Goal: Transaction & Acquisition: Subscribe to service/newsletter

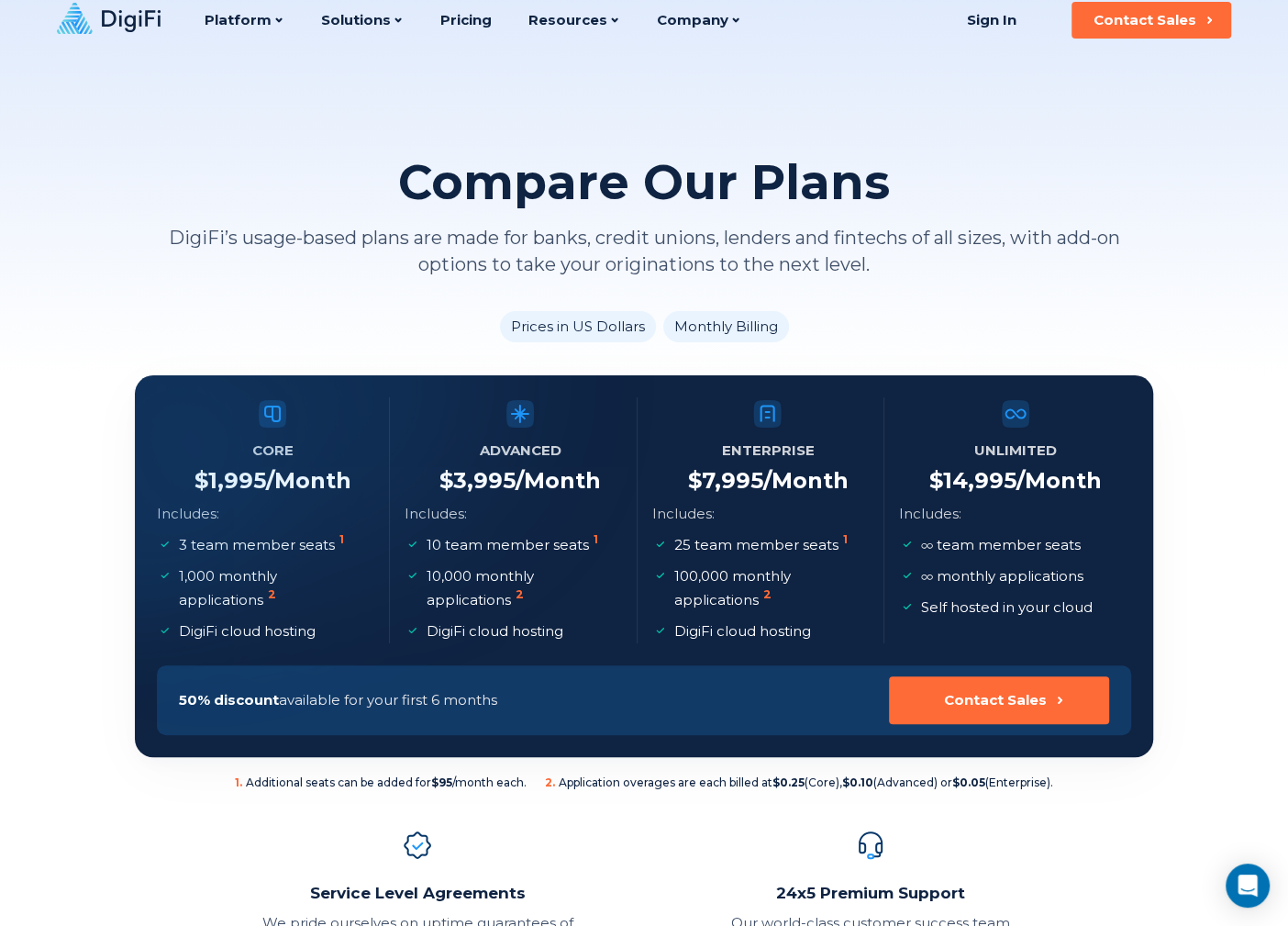
scroll to position [122, 0]
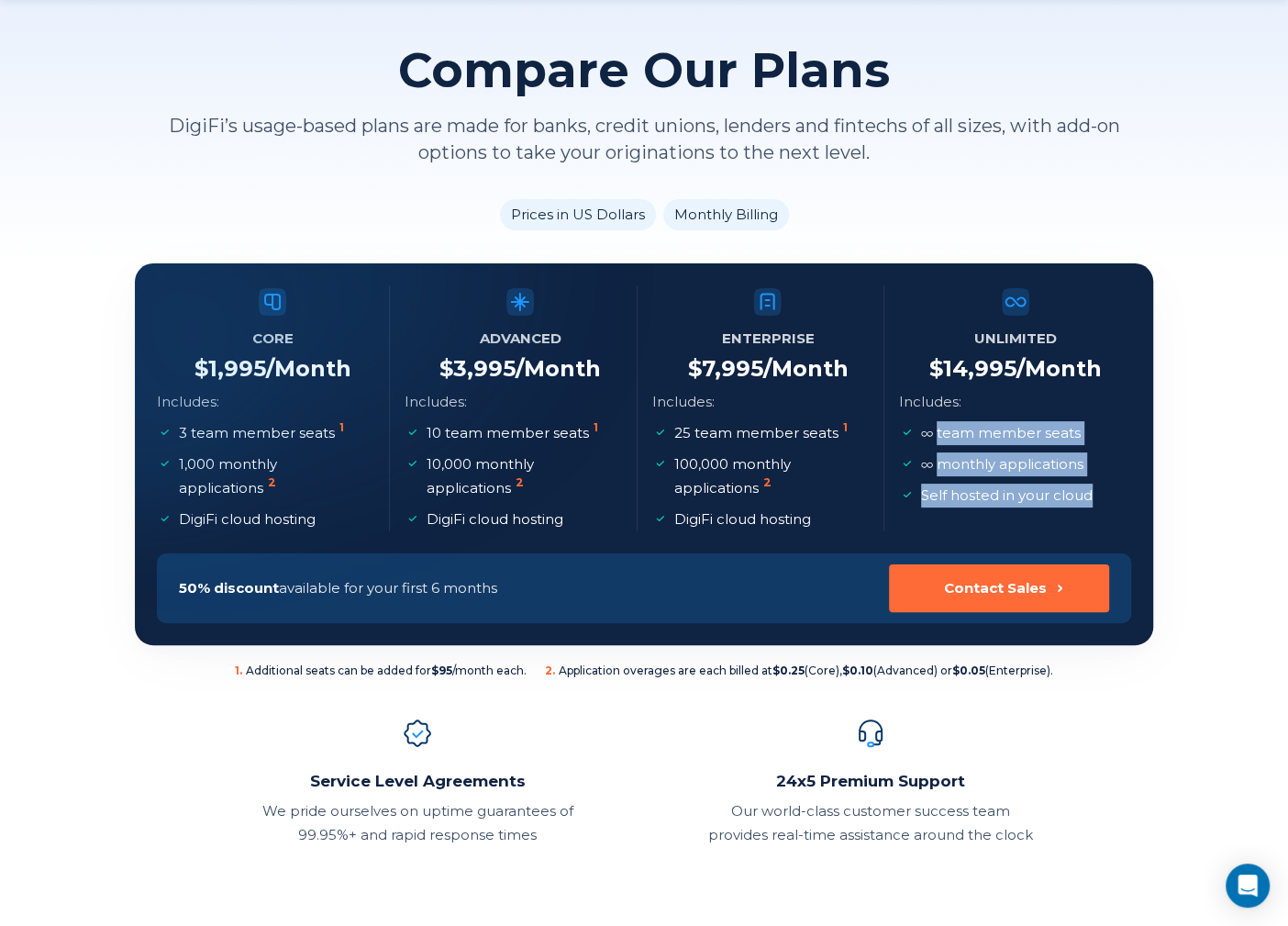
drag, startPoint x: 1097, startPoint y: 497, endPoint x: 922, endPoint y: 430, distance: 187.4
click at [922, 430] on ul "team member seats monthly applications Self hosted in your cloud" at bounding box center [1005, 464] width 212 height 86
click at [922, 430] on span at bounding box center [928, 433] width 12 height 18
drag, startPoint x: 935, startPoint y: 432, endPoint x: 1101, endPoint y: 467, distance: 169.6
click at [1101, 467] on ul "team member seats monthly applications Self hosted in your cloud" at bounding box center [1005, 464] width 212 height 86
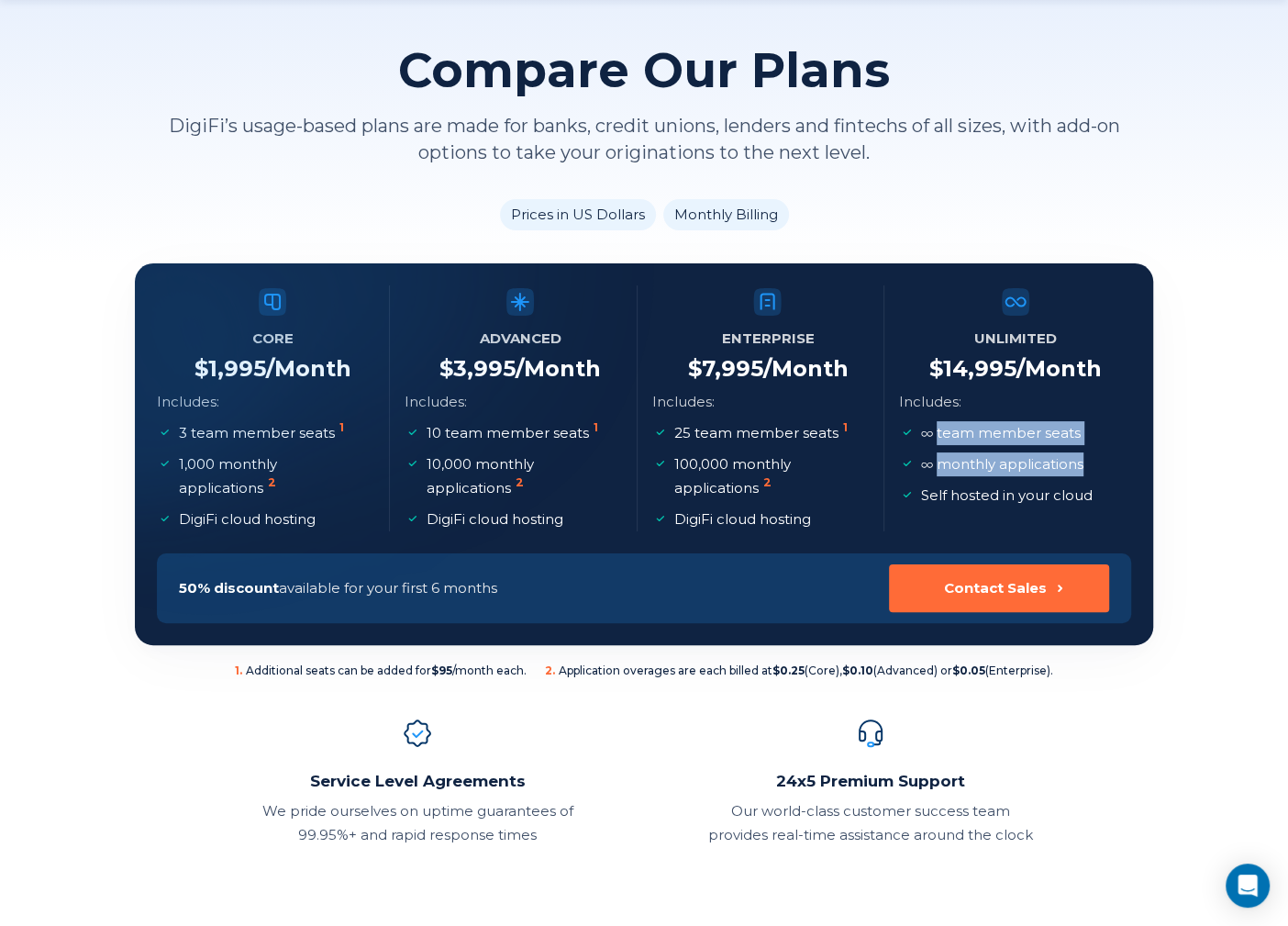
click at [1101, 467] on ul "team member seats monthly applications Self hosted in your cloud" at bounding box center [1005, 464] width 212 height 86
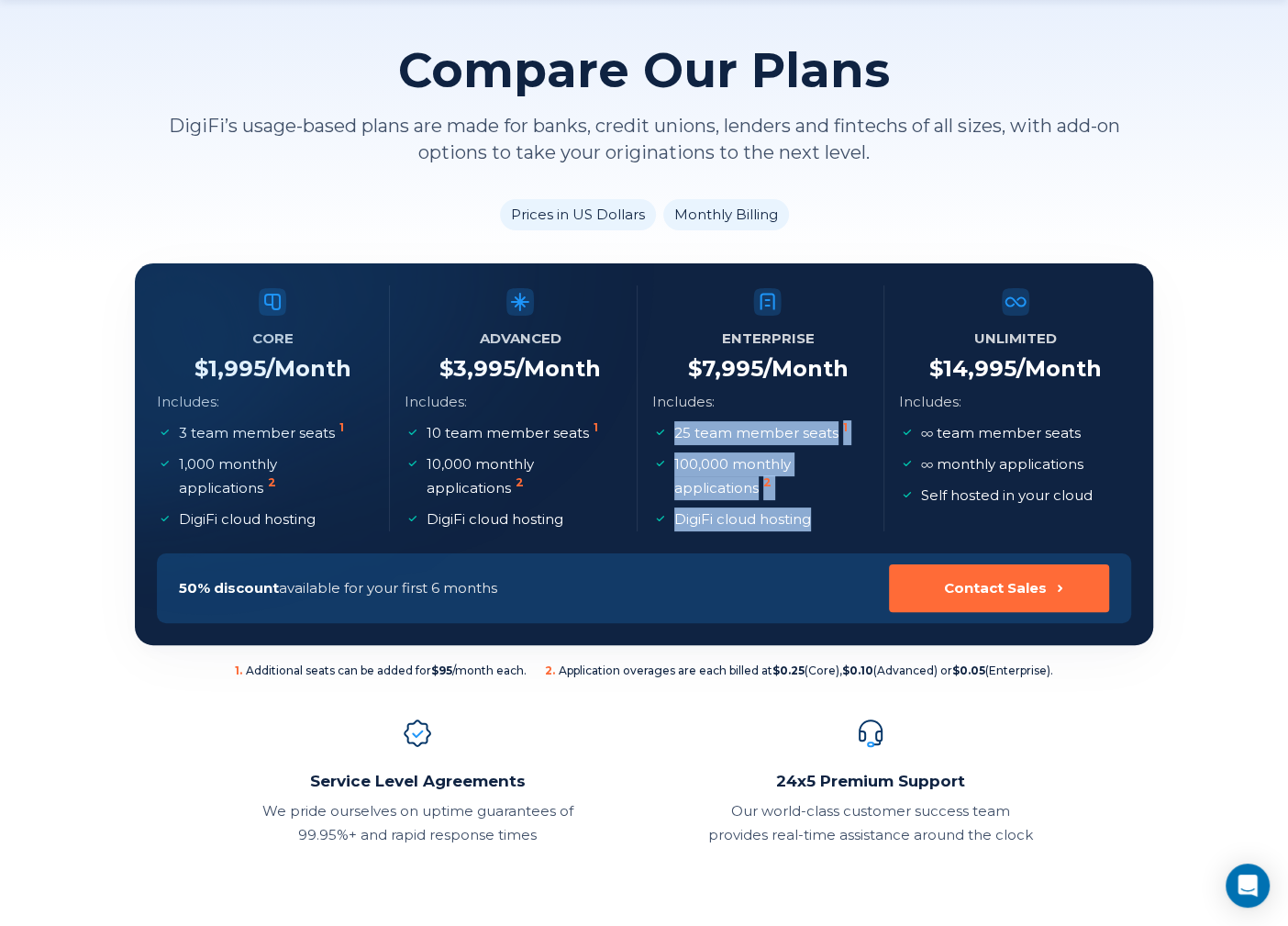
drag, startPoint x: 849, startPoint y: 516, endPoint x: 672, endPoint y: 441, distance: 192.2
click at [672, 441] on ul "25 team member seats 1 100,000 monthly applications 2 DigiFi cloud hosting" at bounding box center [769, 476] width 232 height 110
click at [672, 441] on li "25 team member seats 1" at bounding box center [759, 433] width 214 height 23
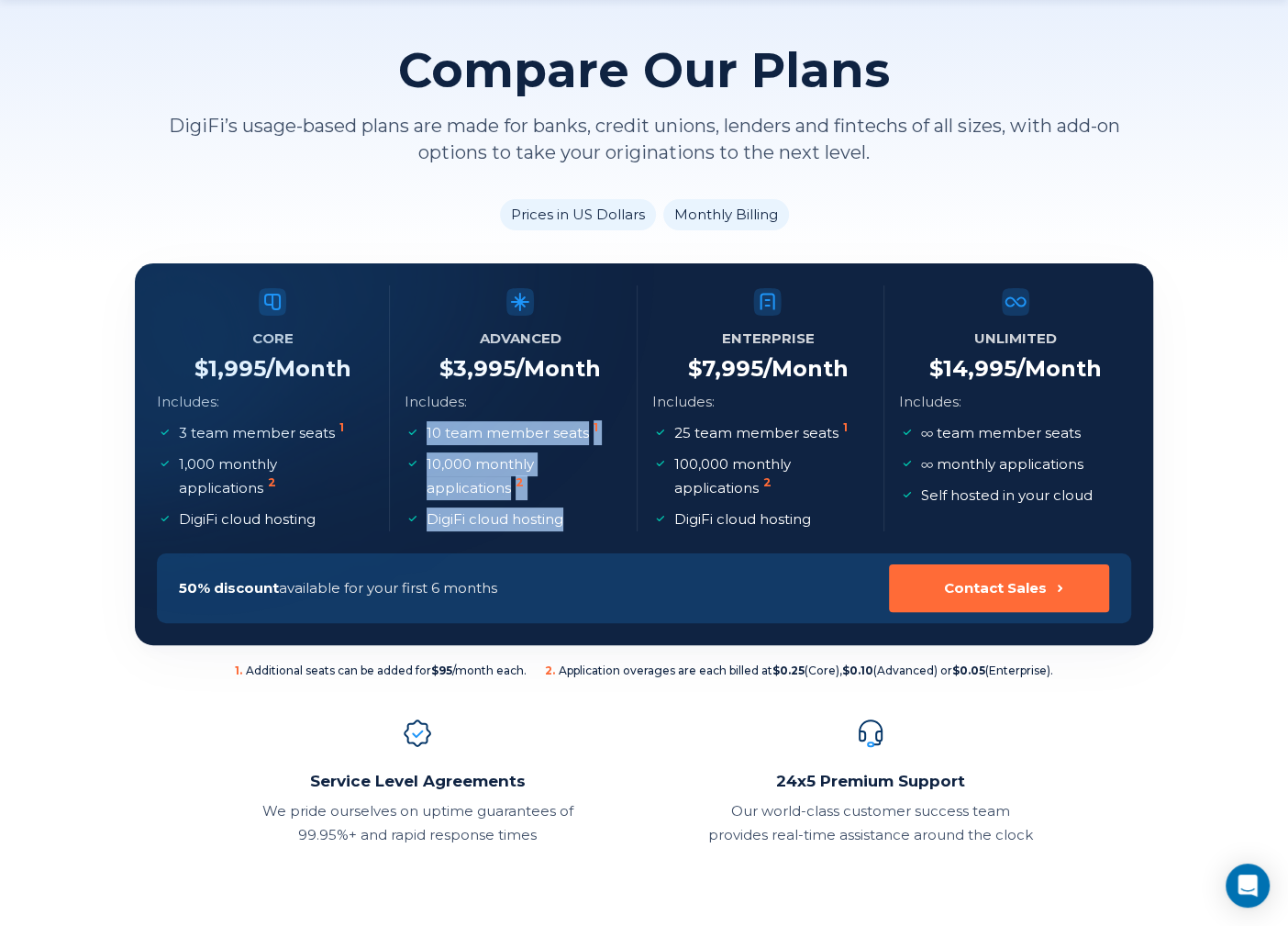
drag, startPoint x: 587, startPoint y: 526, endPoint x: 419, endPoint y: 437, distance: 190.1
click at [419, 437] on ul "10 team member seats 1 10,000 monthly applications 2 DigiFi cloud hosting" at bounding box center [520, 476] width 232 height 110
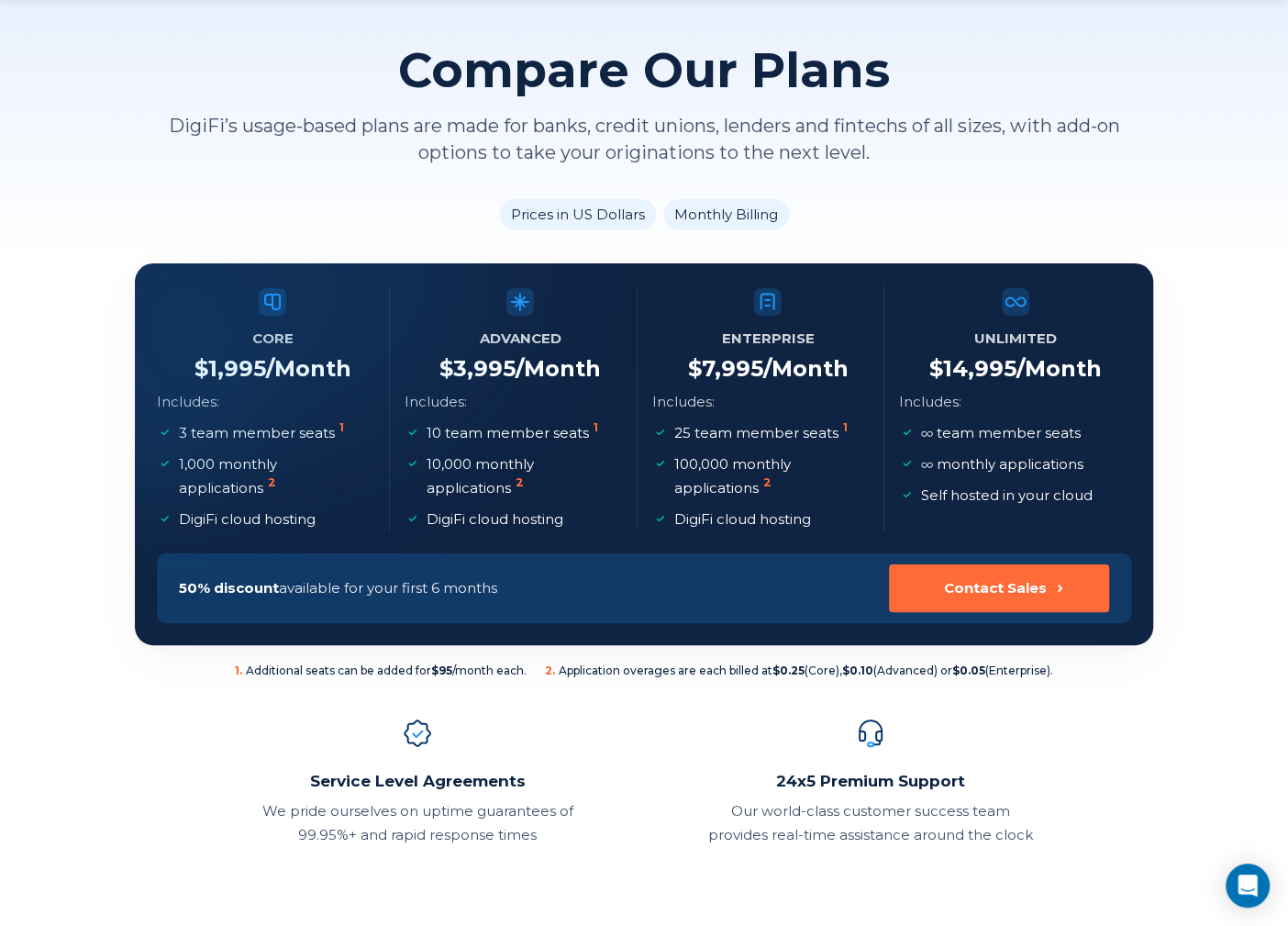
click at [419, 438] on li "10 team member seats 1" at bounding box center [511, 433] width 214 height 23
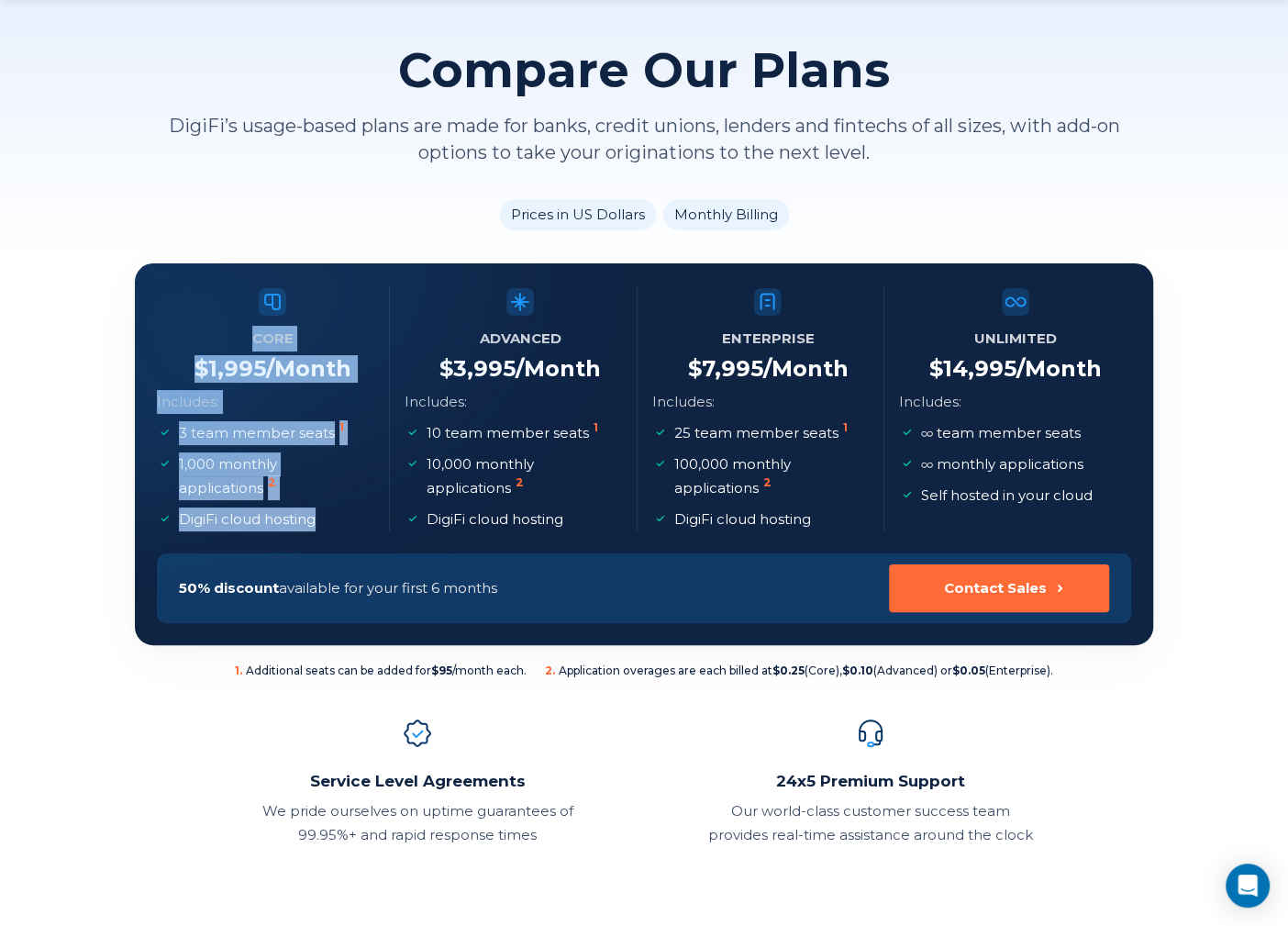
drag, startPoint x: 343, startPoint y: 521, endPoint x: 205, endPoint y: 430, distance: 165.3
click at [205, 430] on section "Core $ 1,995 /Month Includes: 3 team member seats 1 1,000 monthly applications …" at bounding box center [644, 454] width 1018 height 382
click at [206, 430] on div at bounding box center [109, 356] width 445 height 444
click at [188, 434] on div at bounding box center [109, 356] width 445 height 444
drag, startPoint x: 179, startPoint y: 435, endPoint x: 323, endPoint y: 454, distance: 145.2
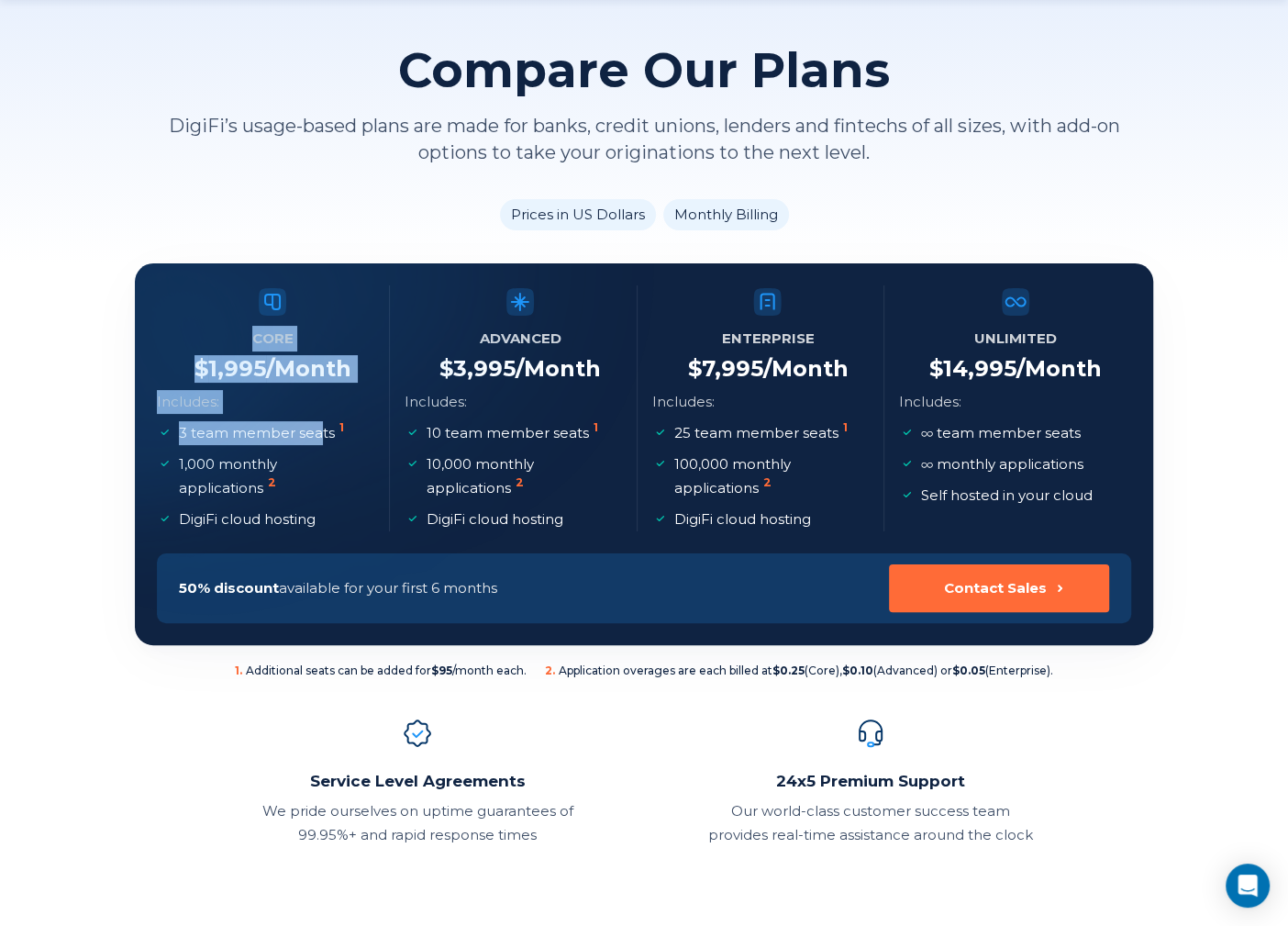
click at [317, 442] on section "Core $ 1,995 /Month Includes: 3 team member seats 1 1,000 monthly applications …" at bounding box center [644, 454] width 1018 height 382
click at [332, 484] on p "1,000 monthly applications 2" at bounding box center [274, 476] width 191 height 48
click at [226, 588] on span "50% discount" at bounding box center [229, 588] width 100 height 18
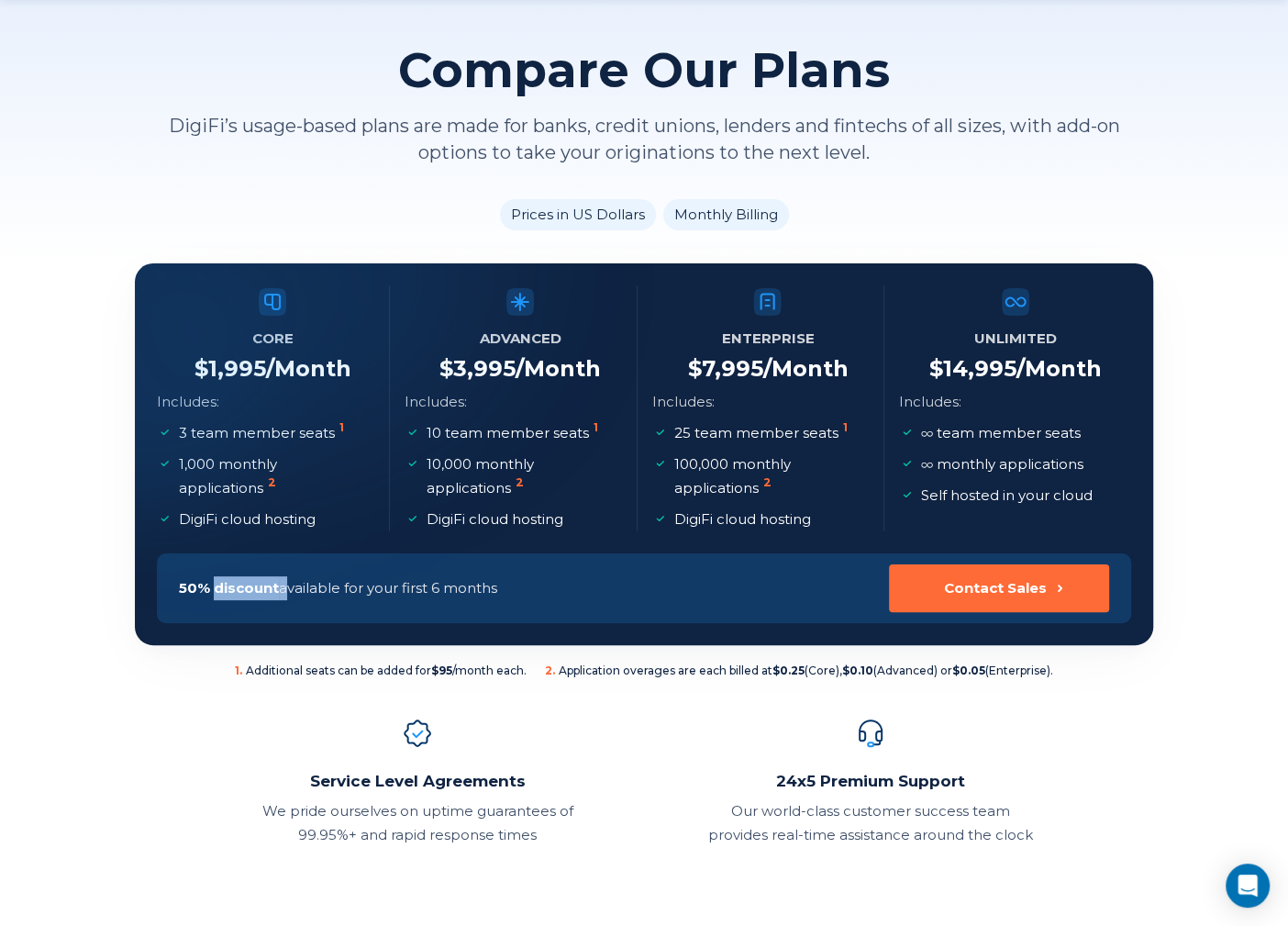
click at [226, 588] on span "50% discount" at bounding box center [229, 588] width 100 height 18
click at [318, 585] on p "50% discount available for your first 6 months" at bounding box center [338, 588] width 318 height 23
click at [351, 590] on p "50% discount available for your first 6 months" at bounding box center [338, 588] width 318 height 23
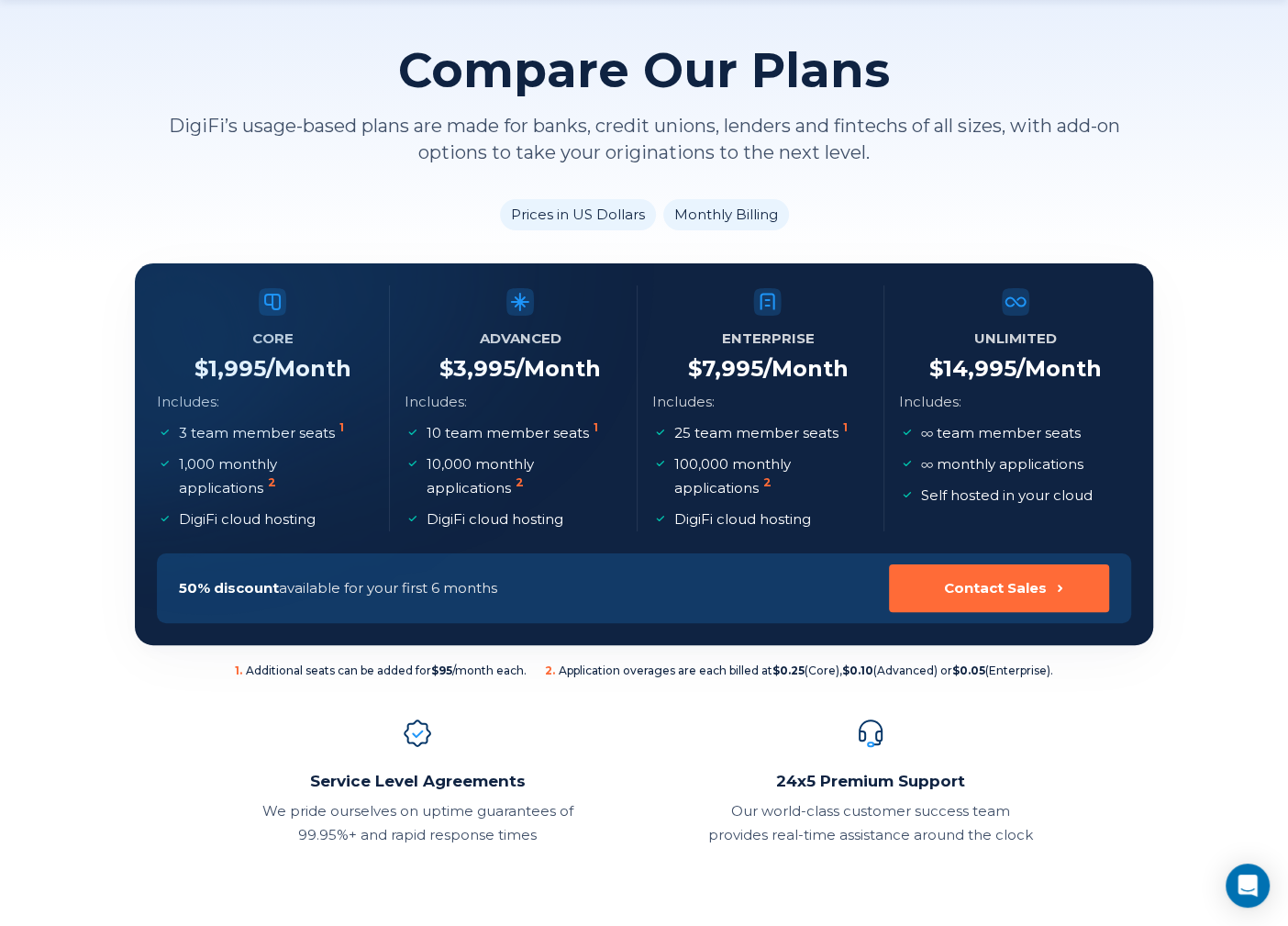
click at [371, 587] on p "50% discount available for your first 6 months" at bounding box center [338, 588] width 318 height 23
click at [413, 587] on p "50% discount available for your first 6 months" at bounding box center [338, 588] width 318 height 23
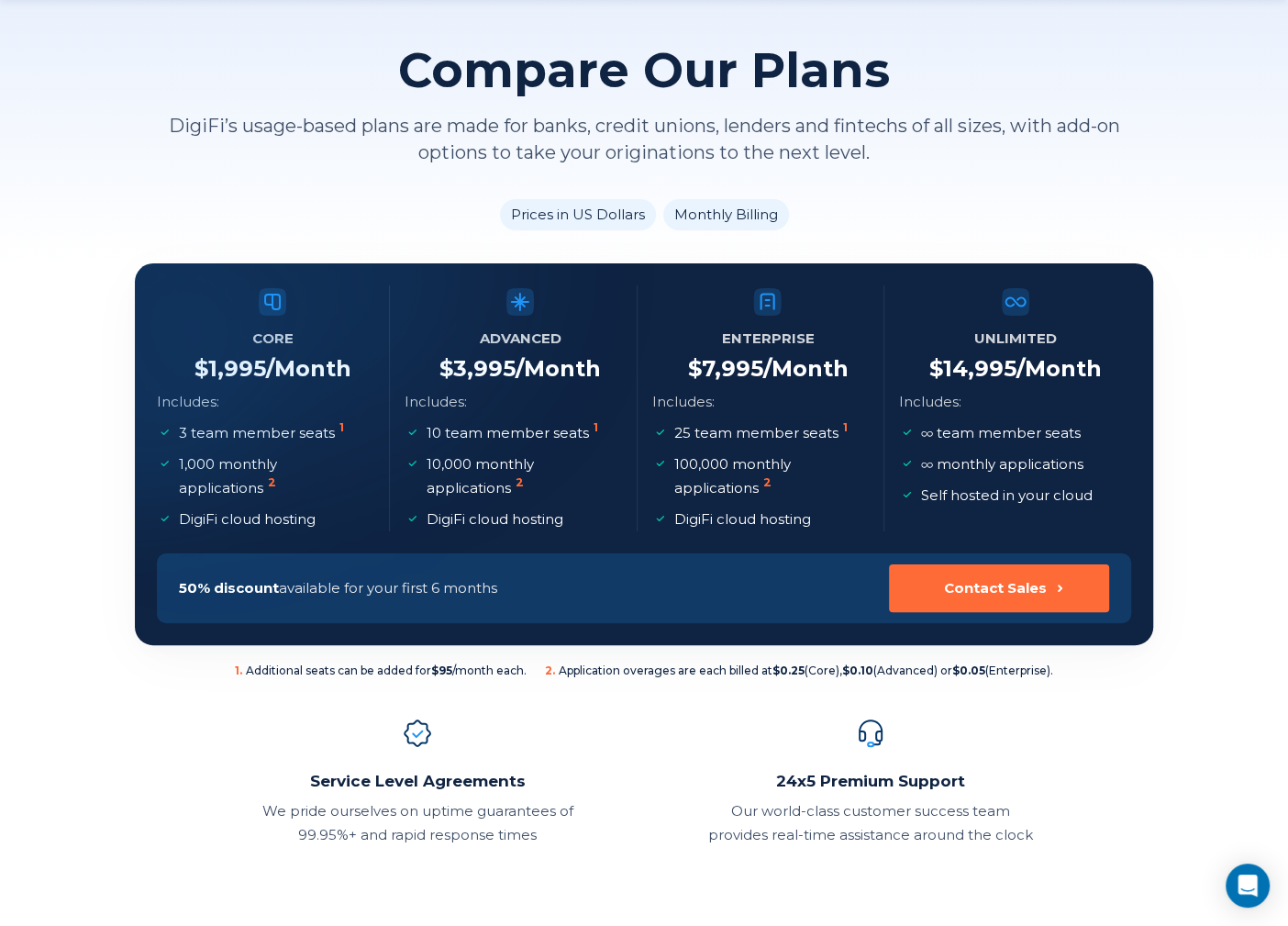
click at [413, 587] on p "50% discount available for your first 6 months" at bounding box center [338, 588] width 318 height 23
click at [445, 585] on p "50% discount available for your first 6 months" at bounding box center [338, 588] width 318 height 23
click at [445, 586] on p "50% discount available for your first 6 months" at bounding box center [338, 588] width 318 height 23
click at [444, 587] on p "50% discount available for your first 6 months" at bounding box center [338, 588] width 318 height 23
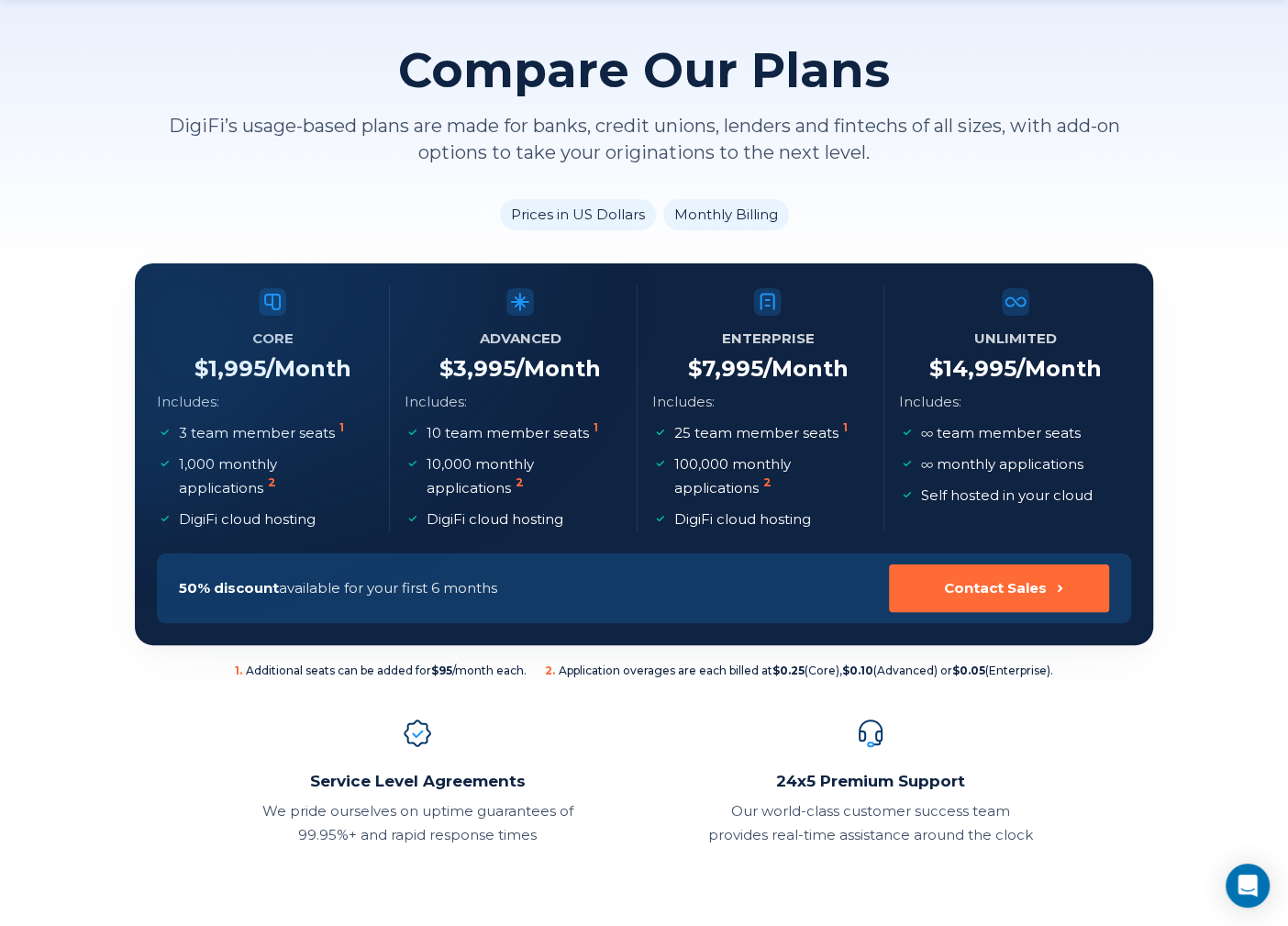
click at [438, 596] on p "50% discount available for your first 6 months" at bounding box center [338, 588] width 318 height 23
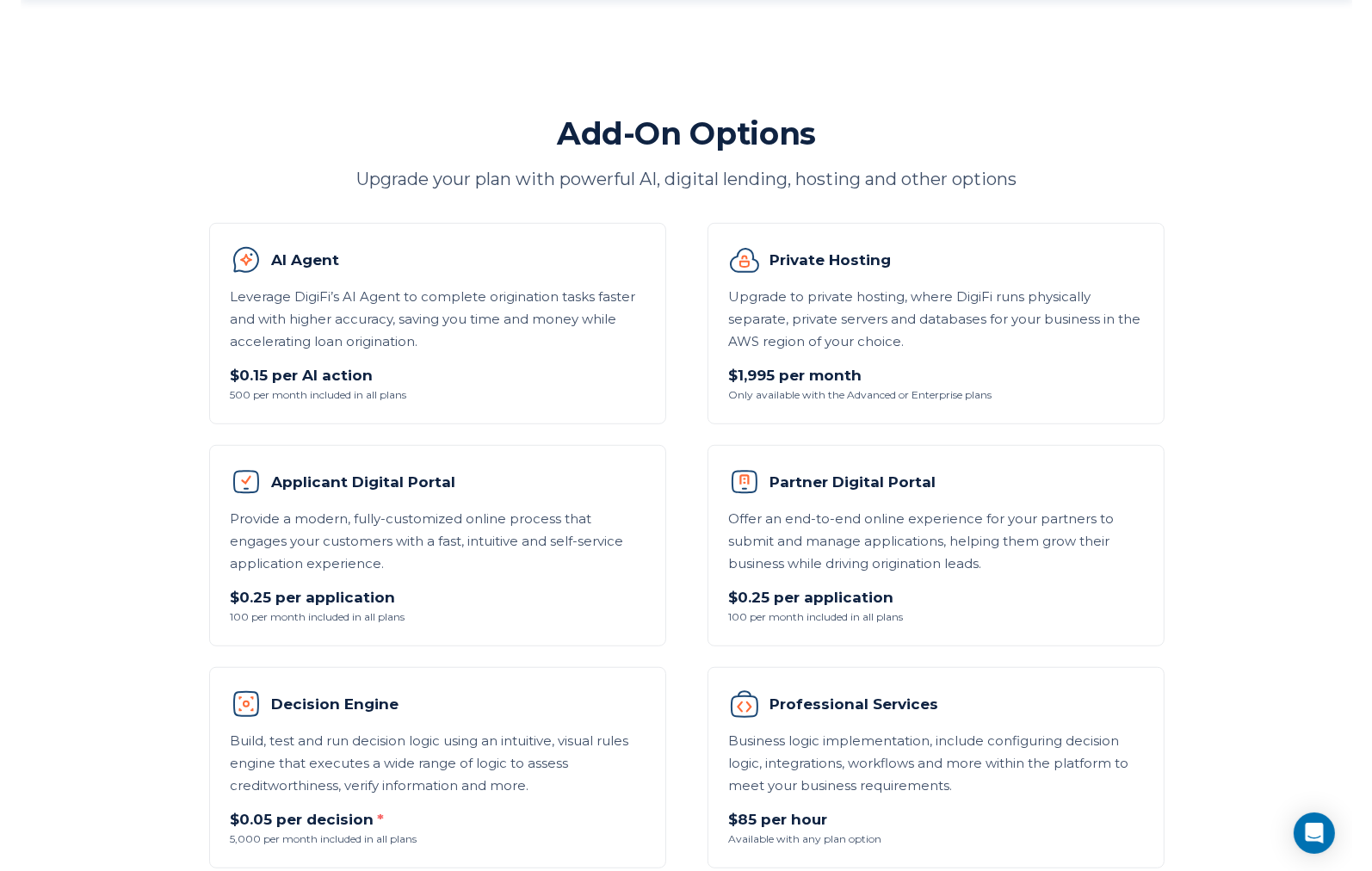
scroll to position [918, 0]
